Goal: Communication & Community: Answer question/provide support

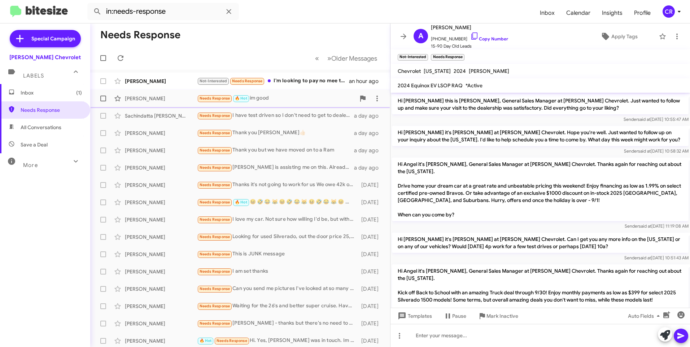
scroll to position [186, 0]
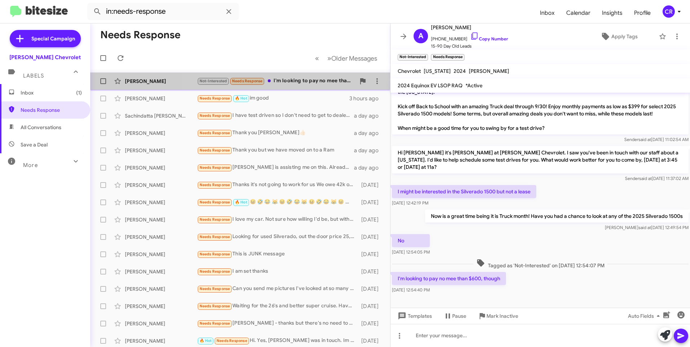
click at [289, 83] on div "Not-Interested Needs Response I'm looking to pay no mee than $600, though" at bounding box center [276, 81] width 158 height 8
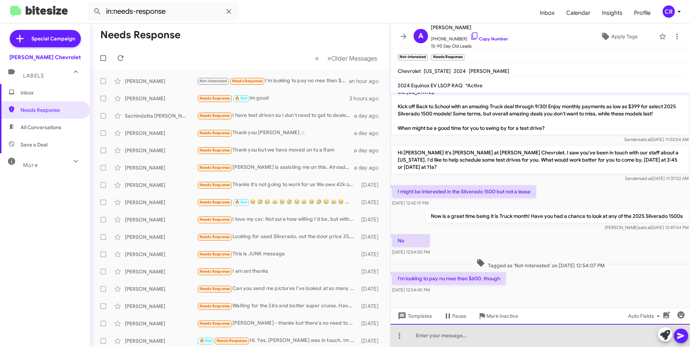
click at [479, 332] on div at bounding box center [539, 335] width 299 height 23
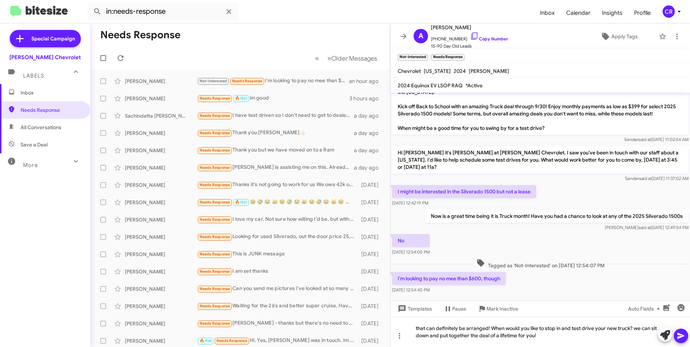
click at [683, 338] on icon at bounding box center [680, 335] width 9 height 9
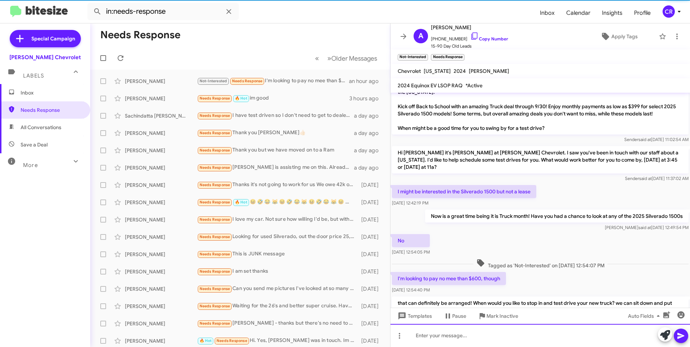
scroll to position [0, 0]
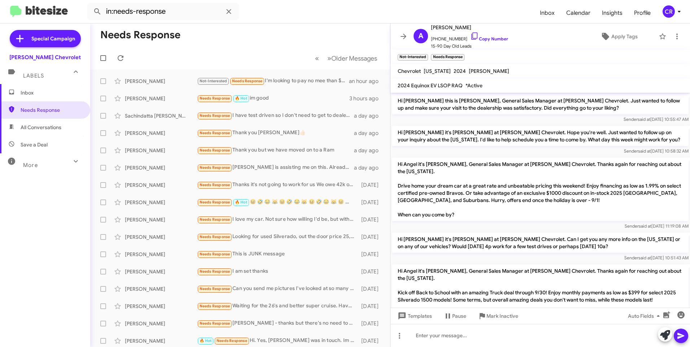
click at [39, 129] on span "All Conversations" at bounding box center [41, 127] width 41 height 7
type input "in:all-conversations"
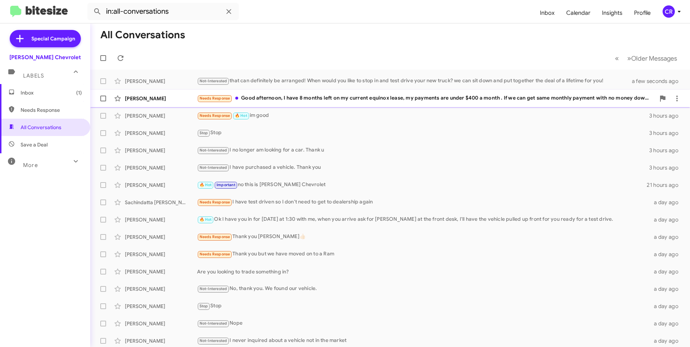
click at [280, 97] on div "Needs Response Good afternoon, I have 8 months left on my current equinox lease…" at bounding box center [426, 98] width 458 height 8
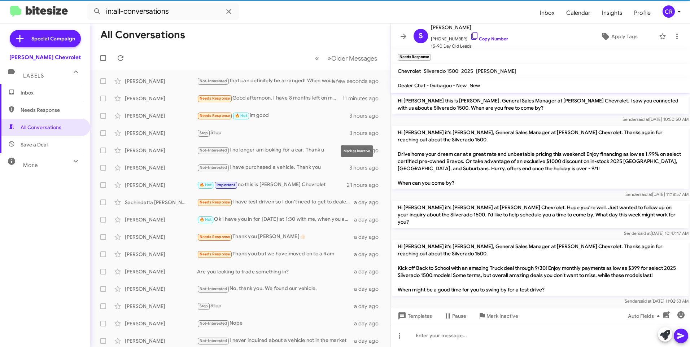
scroll to position [73, 0]
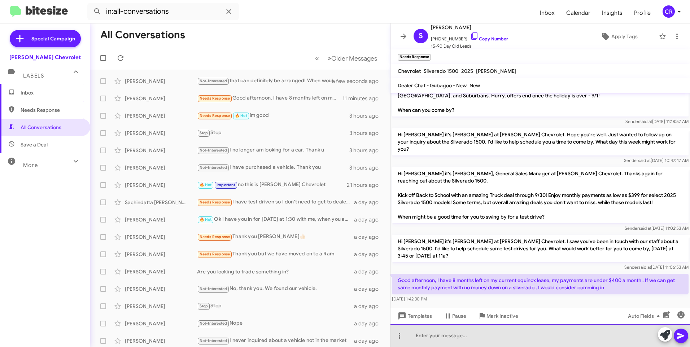
click at [448, 335] on div at bounding box center [539, 335] width 299 height 23
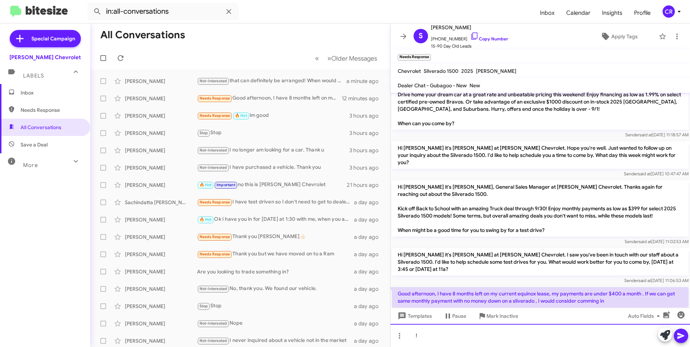
scroll to position [99, 0]
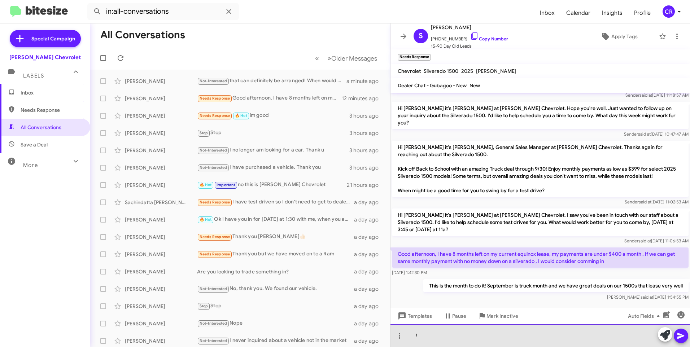
click at [452, 337] on div "!" at bounding box center [539, 335] width 299 height 23
drag, startPoint x: 431, startPoint y: 335, endPoint x: 389, endPoint y: 337, distance: 42.2
click at [395, 336] on div "!" at bounding box center [539, 335] width 299 height 23
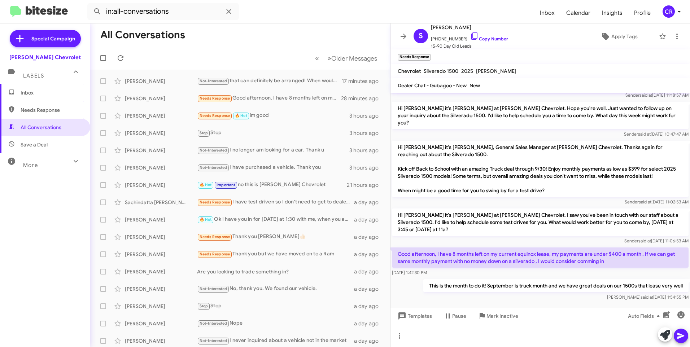
click at [52, 110] on span "Needs Response" at bounding box center [51, 109] width 61 height 7
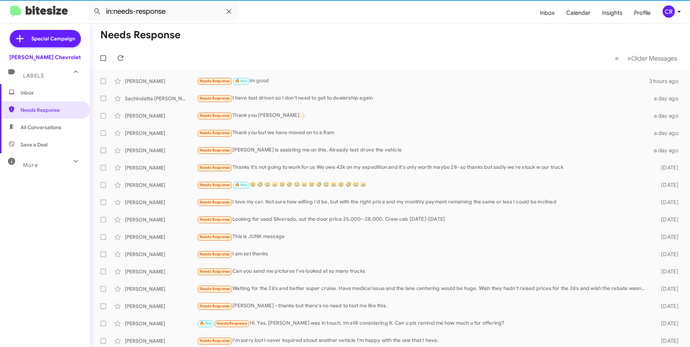
click at [45, 125] on span "All Conversations" at bounding box center [41, 127] width 41 height 7
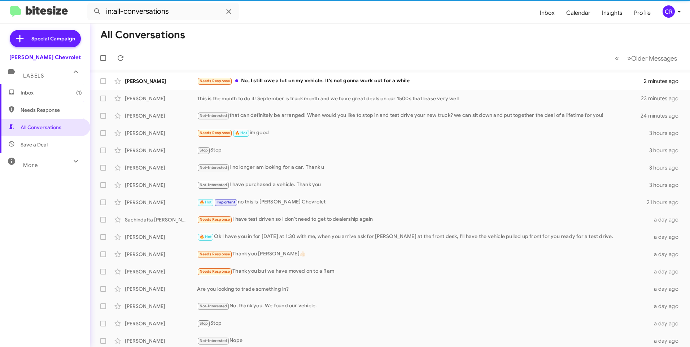
click at [46, 110] on span "Needs Response" at bounding box center [51, 109] width 61 height 7
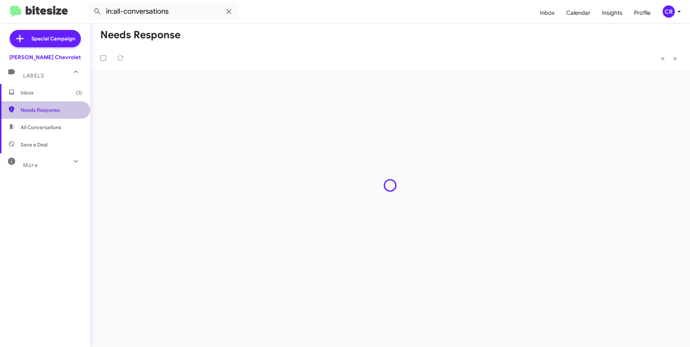
type input "in:needs-response"
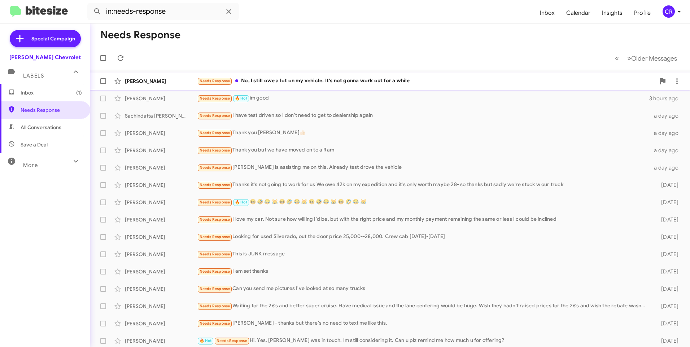
click at [283, 81] on div "Needs Response No, I still owe a lot on my vehicle. It's not gonna work out for…" at bounding box center [426, 81] width 458 height 8
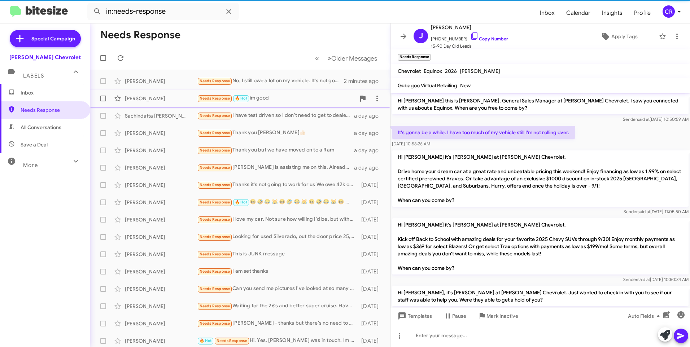
scroll to position [30, 0]
